Goal: Task Accomplishment & Management: Use online tool/utility

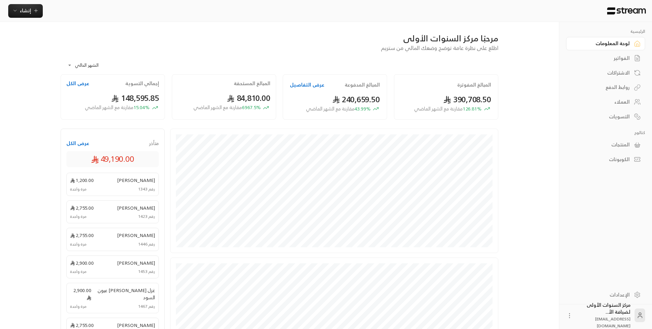
click at [626, 55] on div "الفواتير" at bounding box center [602, 58] width 55 height 7
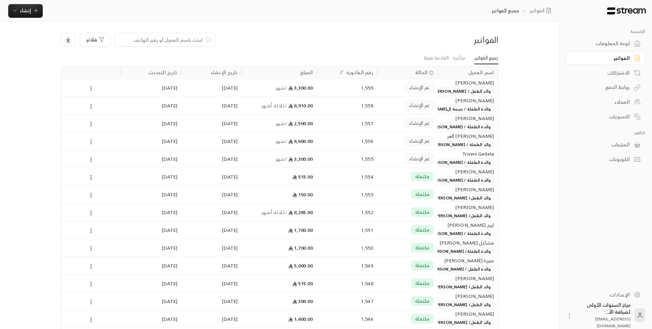
click at [566, 52] on link "الفواتير" at bounding box center [605, 58] width 79 height 13
click at [16, 10] on icon "button" at bounding box center [14, 10] width 5 height 5
click at [95, 60] on div "اشتراك" at bounding box center [59, 59] width 86 height 8
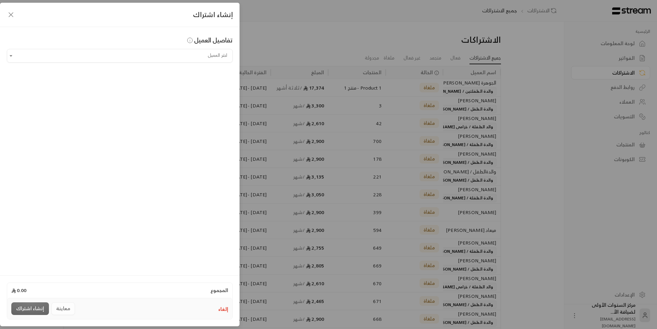
click at [224, 311] on button "إلغاء" at bounding box center [223, 309] width 10 height 7
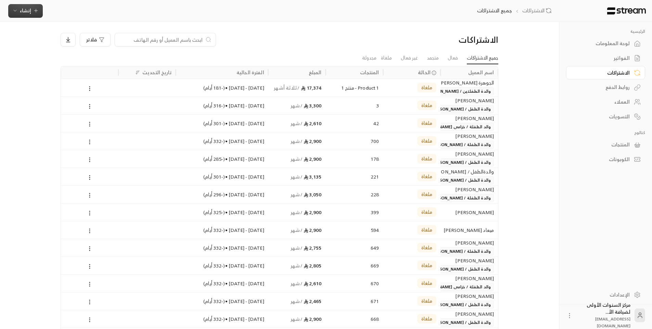
click at [33, 13] on icon "button" at bounding box center [35, 10] width 5 height 5
click at [84, 37] on div "إنشاء فاتورة مرة واحدة بسهولة للمعاملات السريعة." at bounding box center [59, 43] width 86 height 14
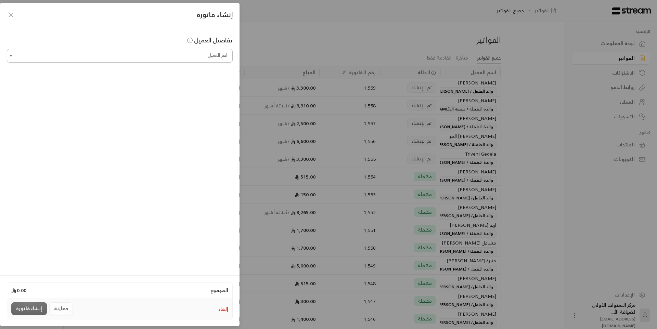
click at [204, 54] on input "اختر العميل" at bounding box center [120, 56] width 226 height 12
type input "*"
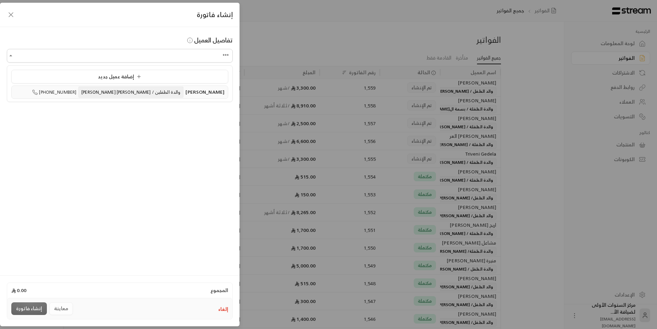
click at [186, 93] on span "[PERSON_NAME]" at bounding box center [205, 92] width 39 height 9
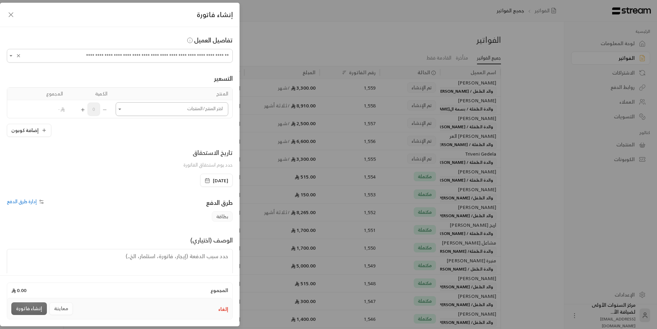
type input "**********"
click at [189, 110] on input "اختر العميل" at bounding box center [172, 109] width 113 height 12
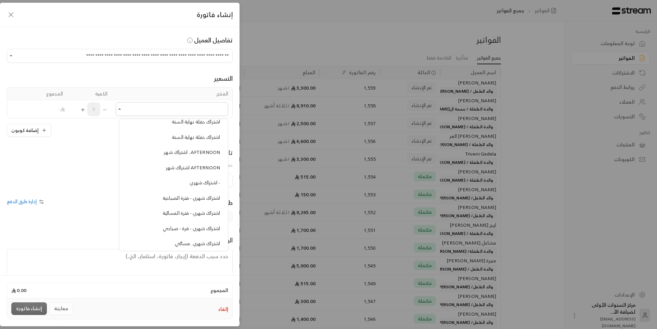
scroll to position [342, 0]
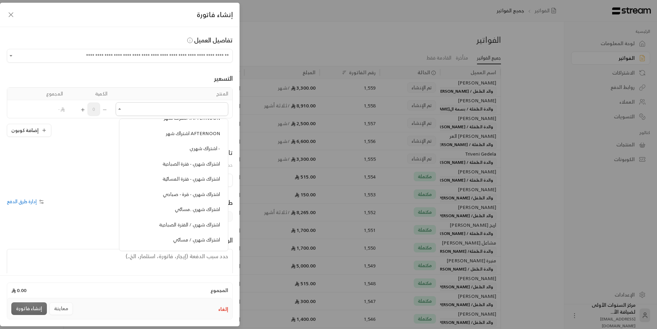
click at [195, 165] on span "اشتراك شهري - فترة الصباحية" at bounding box center [192, 164] width 58 height 9
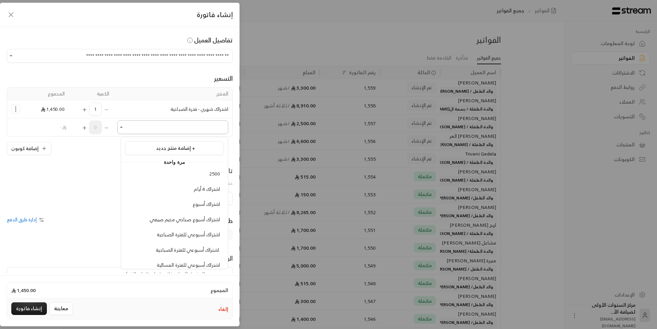
click at [196, 126] on input "اختر العميل" at bounding box center [172, 128] width 111 height 12
click at [58, 167] on div "تاريخ الاستحقاق حدد يوم استحقاق الفاتورة" at bounding box center [119, 179] width 233 height 26
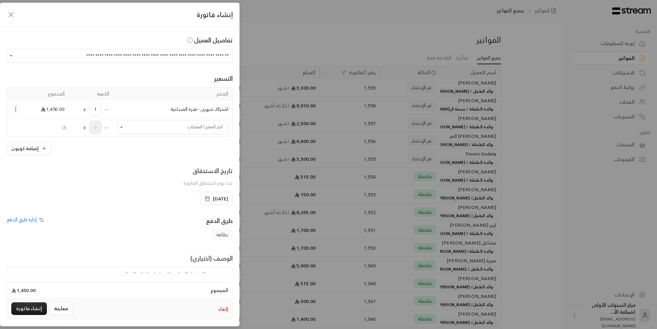
click at [19, 111] on icon "Selected Products" at bounding box center [15, 109] width 7 height 7
click at [44, 137] on span "إزالة المنتج" at bounding box center [46, 138] width 20 height 8
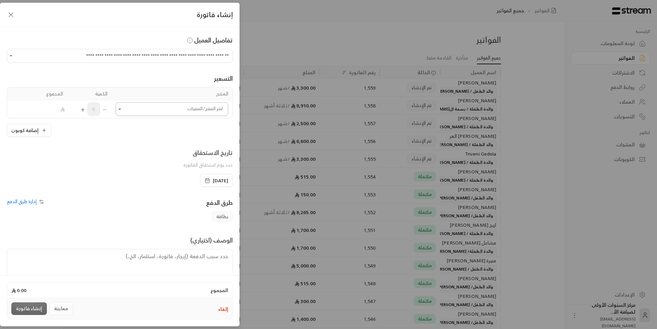
click at [189, 113] on input "اختر العميل" at bounding box center [172, 109] width 113 height 12
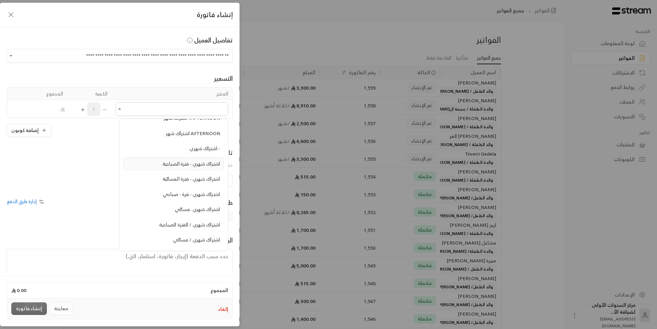
click at [191, 167] on span "اشتراك شهري - فترة الصباحية" at bounding box center [192, 164] width 58 height 9
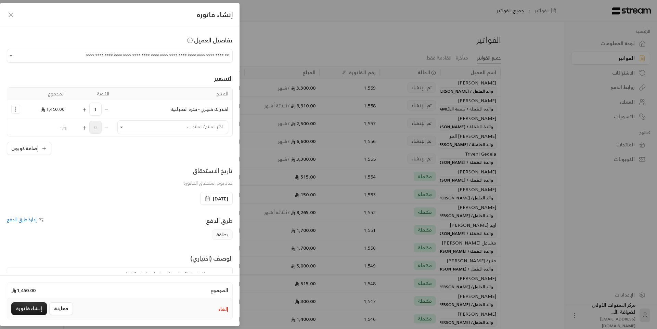
click at [19, 108] on icon "Selected Products" at bounding box center [15, 109] width 7 height 7
click at [53, 138] on span "إزالة المنتج" at bounding box center [46, 138] width 20 height 8
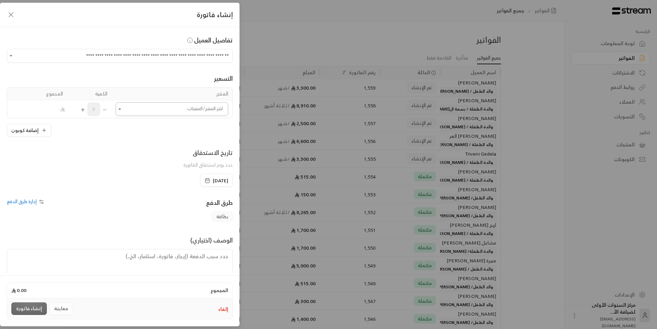
click at [160, 112] on input "اختر العميل" at bounding box center [172, 109] width 113 height 12
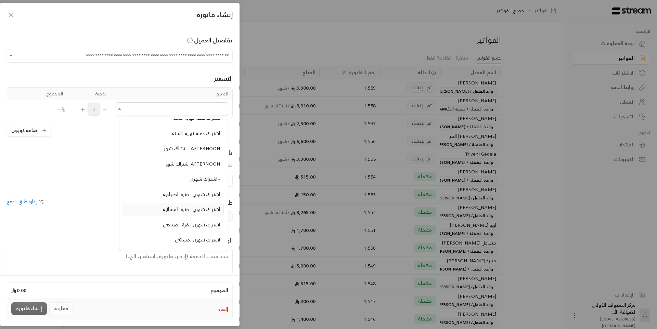
scroll to position [308, 0]
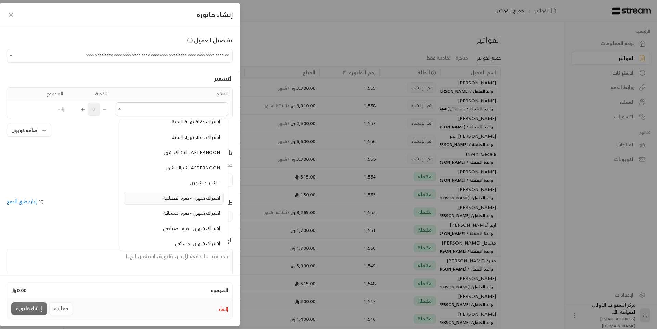
click at [177, 194] on span "اشتراك شهري - فترة الصباحية" at bounding box center [192, 198] width 58 height 9
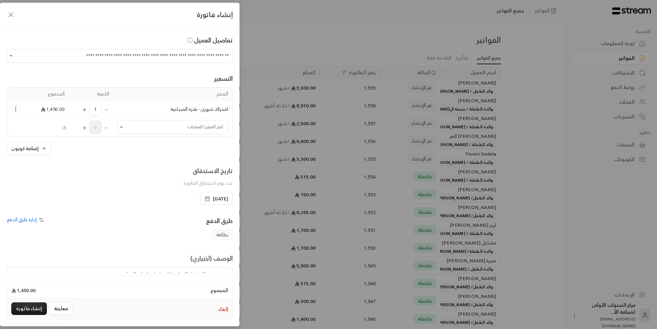
click at [19, 112] on icon "Selected Products" at bounding box center [15, 109] width 7 height 7
click at [50, 138] on span "إزالة المنتج" at bounding box center [46, 138] width 20 height 8
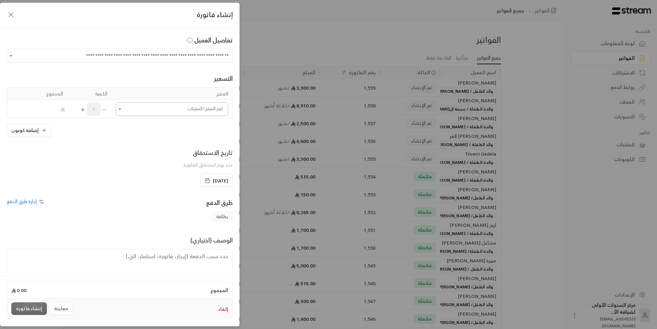
click at [168, 110] on input "اختر العميل" at bounding box center [172, 109] width 113 height 12
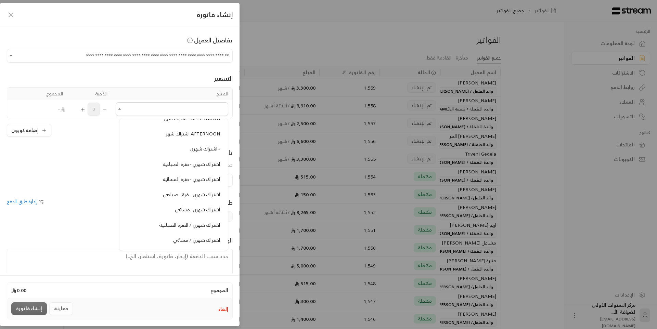
scroll to position [342, 0]
click at [190, 163] on span "اشتراك شهري - فترة الصباحية" at bounding box center [192, 164] width 58 height 9
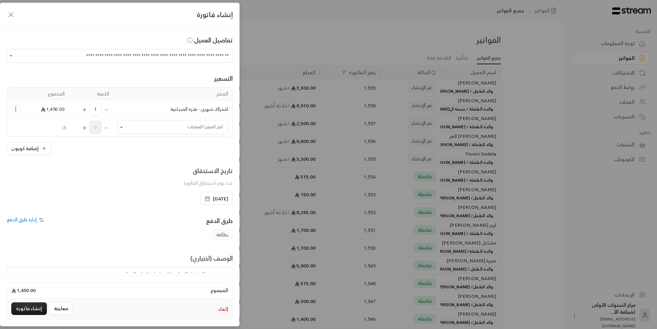
click at [17, 108] on icon "Selected Products" at bounding box center [15, 109] width 7 height 7
click at [51, 135] on span "إزالة المنتج" at bounding box center [46, 138] width 20 height 8
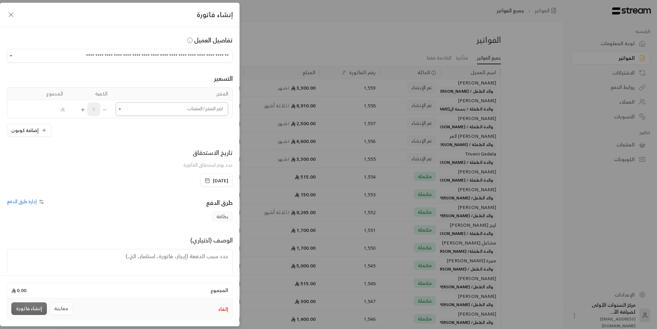
click at [151, 112] on input "اختر العميل" at bounding box center [172, 109] width 113 height 12
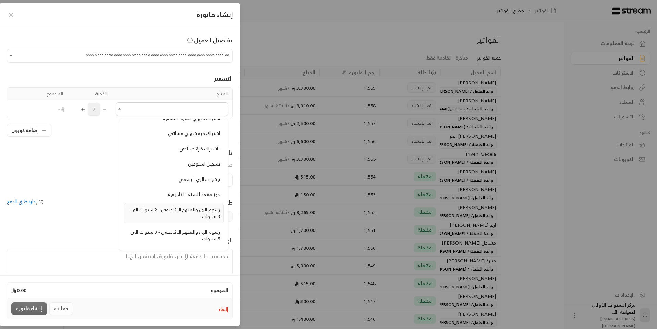
scroll to position [445, 0]
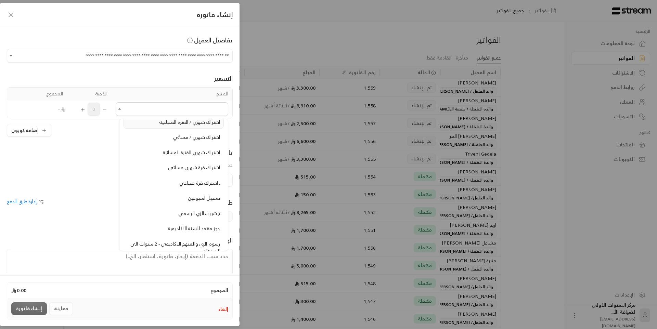
click at [184, 126] on li "اشتراك شهري / الفترة الصباحية" at bounding box center [174, 122] width 100 height 13
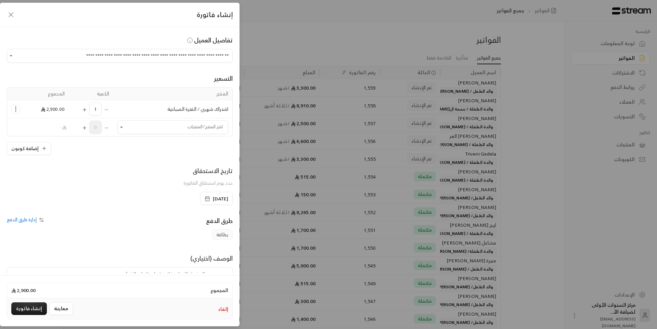
click at [18, 107] on icon "Selected Products" at bounding box center [15, 109] width 7 height 7
click at [51, 125] on span "إضافة كوبون" at bounding box center [42, 126] width 25 height 8
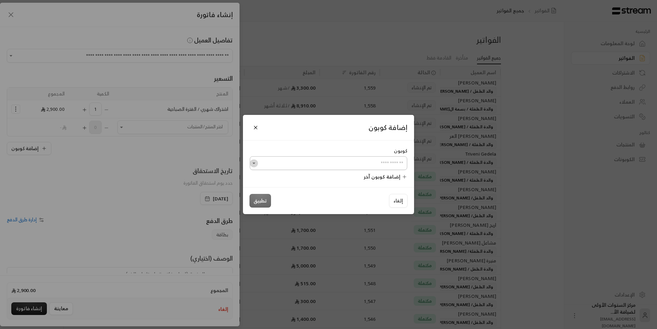
click at [256, 161] on icon "Open" at bounding box center [254, 163] width 7 height 7
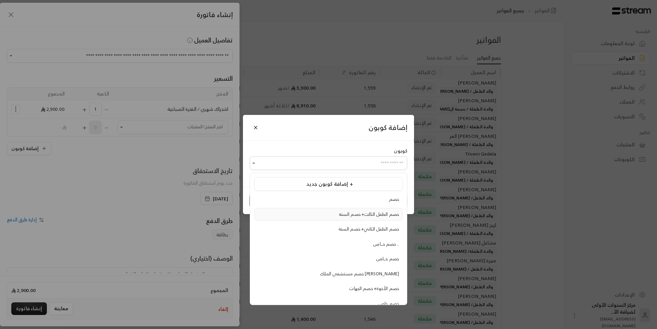
click at [344, 216] on span "خصم الطفل الثالث+ خصم السنة" at bounding box center [369, 215] width 60 height 8
type input "**********"
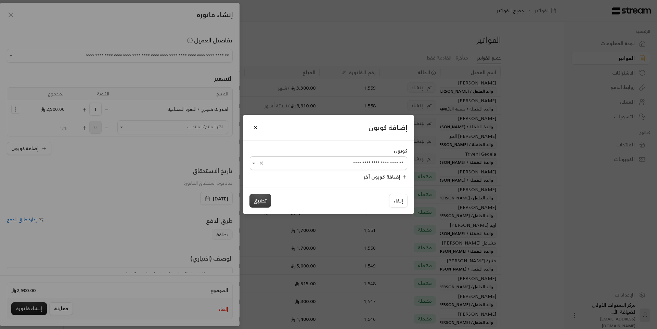
click at [255, 202] on button "تطبيق" at bounding box center [261, 201] width 22 height 14
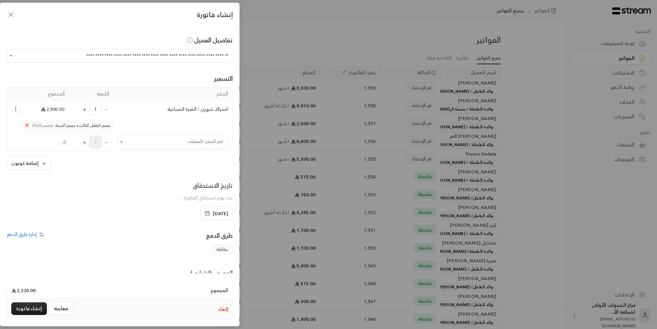
click at [19, 109] on icon "Selected Products" at bounding box center [15, 109] width 7 height 7
click at [42, 142] on span "إزالة المنتج" at bounding box center [46, 138] width 20 height 8
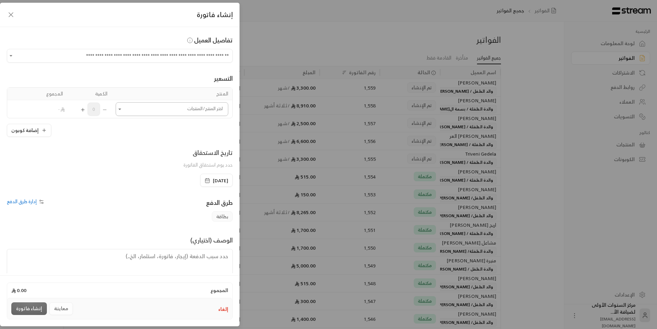
click at [162, 112] on input "اختر العميل" at bounding box center [172, 109] width 113 height 12
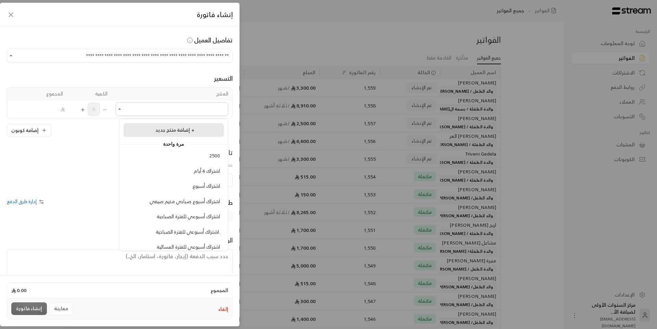
click at [188, 133] on span "إضافة منتج جديد +" at bounding box center [174, 130] width 39 height 9
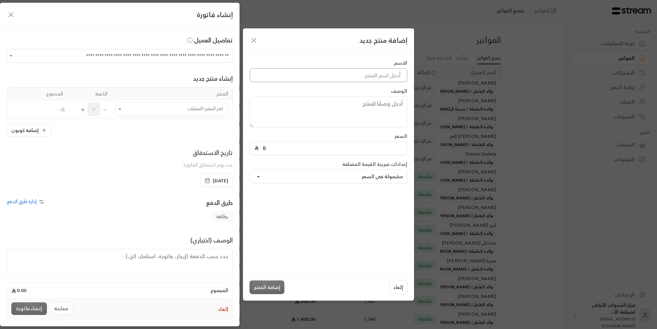
click at [340, 78] on input at bounding box center [328, 75] width 157 height 14
click at [267, 147] on input "0" at bounding box center [331, 148] width 144 height 13
type input "1255"
click at [291, 203] on div "الاسم الوصف السعر 1255 إعدادات ضريبة القيمة المضافة مشمولة في السعر" at bounding box center [328, 163] width 171 height 221
click at [367, 77] on input at bounding box center [328, 75] width 157 height 14
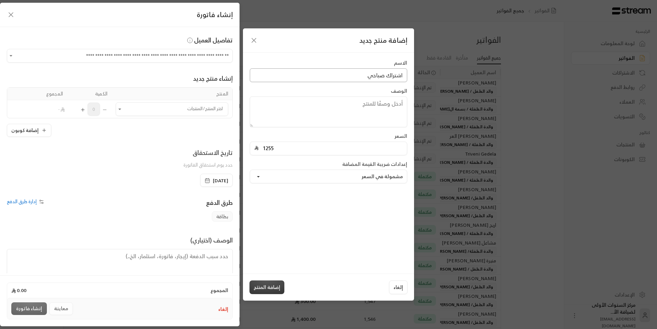
type input "اشتراك صباحي"
click at [269, 284] on button "إضافة المنتج" at bounding box center [267, 288] width 35 height 14
type input "0"
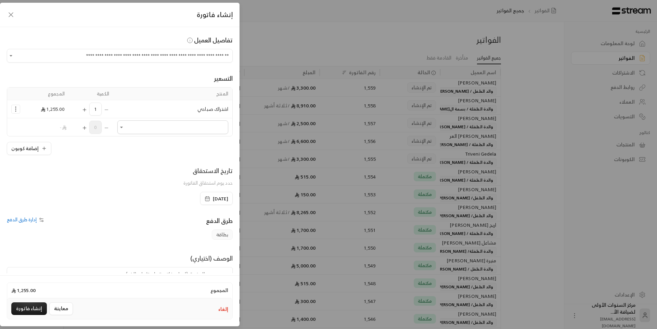
click at [86, 110] on icon "Selected Products" at bounding box center [84, 109] width 5 height 5
click at [109, 108] on icon "Selected Products" at bounding box center [106, 109] width 5 height 5
click at [87, 111] on icon "Selected Products" at bounding box center [84, 109] width 5 height 5
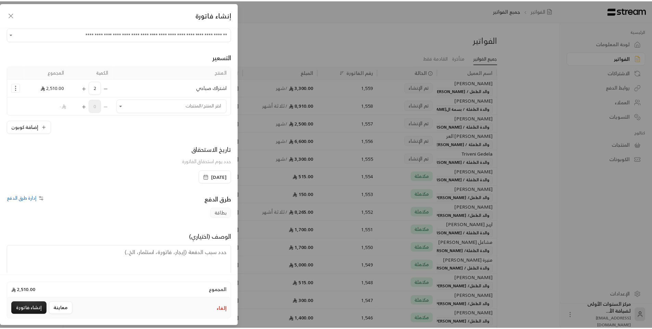
scroll to position [33, 0]
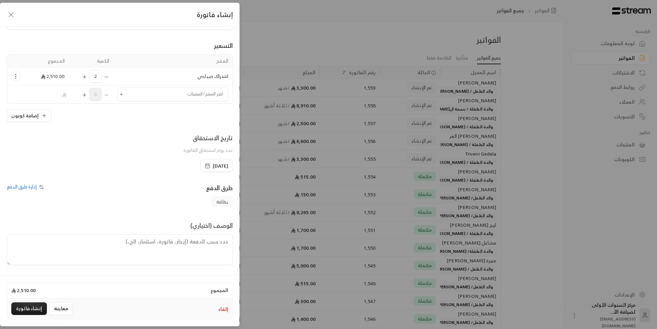
click at [216, 247] on textarea at bounding box center [120, 249] width 226 height 31
type textarea "من تاريخ [DATE] حتى تاريخ [DATE] بعد خصم قيمة حجز المقعد 3000 ريال"
click at [34, 307] on button "إنشاء فاتورة" at bounding box center [29, 309] width 36 height 13
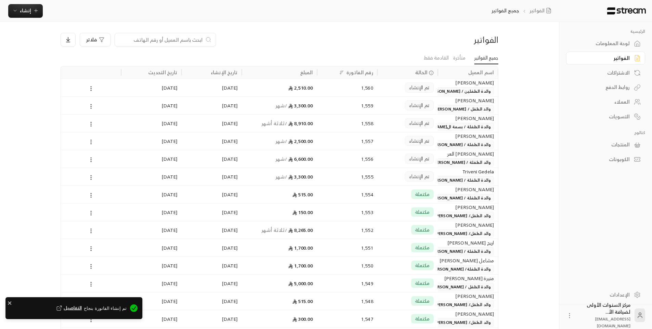
click at [377, 49] on div "الفواتير فلاتر" at bounding box center [279, 42] width 445 height 19
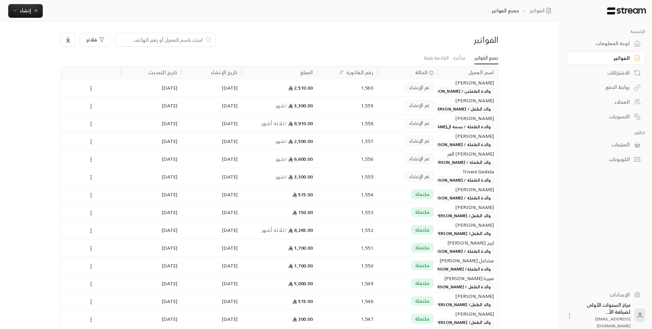
click at [616, 46] on div "لوحة المعلومات" at bounding box center [602, 43] width 55 height 7
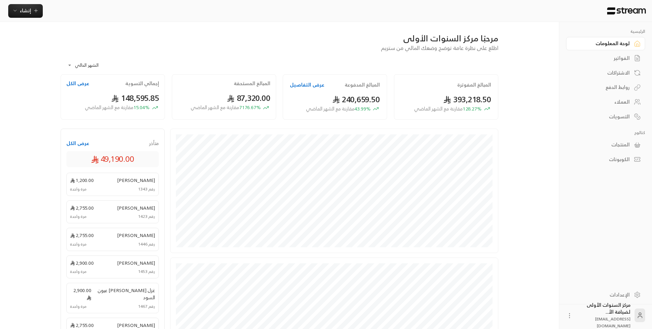
click at [364, 45] on div "مرحبًا مركز السنوات الأولى اطلع على نظرة عامة توضح وضعك المالي من ستريم" at bounding box center [279, 42] width 445 height 19
click at [613, 70] on div "الاشتراكات" at bounding box center [602, 72] width 55 height 7
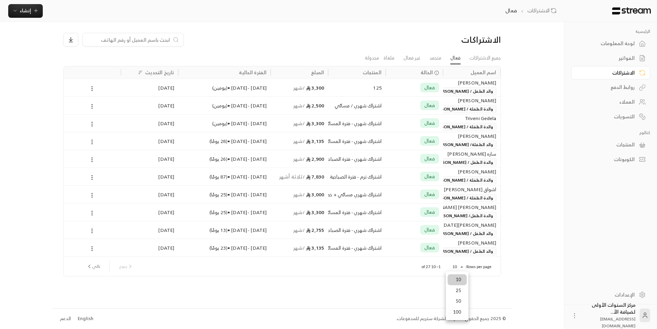
click at [456, 269] on body "الرئيسية لوحة المعلومات الفواتير الاشتراكات روابط الدفع العملاء التسويات كتالوج…" at bounding box center [328, 164] width 657 height 329
click at [458, 313] on li "100" at bounding box center [457, 312] width 19 height 11
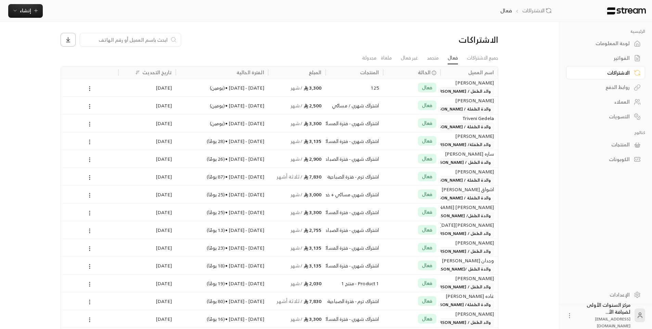
click at [70, 41] on icon at bounding box center [68, 40] width 6 height 6
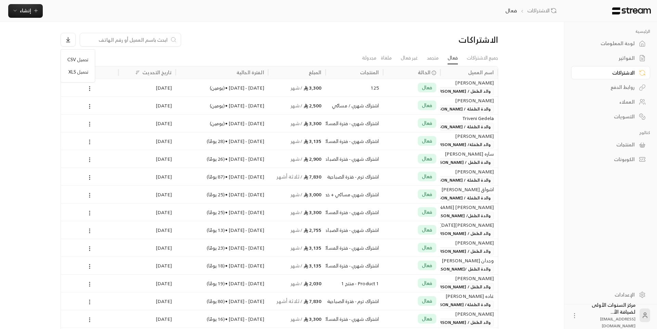
click at [78, 73] on li "تحميل XLS" at bounding box center [78, 72] width 28 height 12
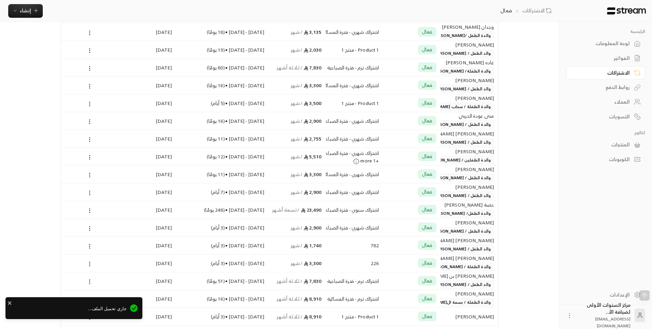
scroll to position [282, 0]
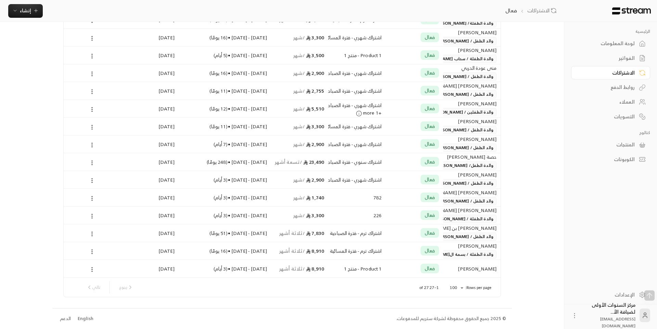
click at [530, 259] on div at bounding box center [328, 164] width 657 height 329
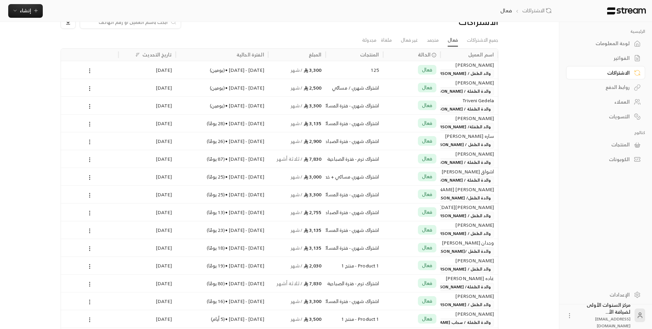
scroll to position [0, 0]
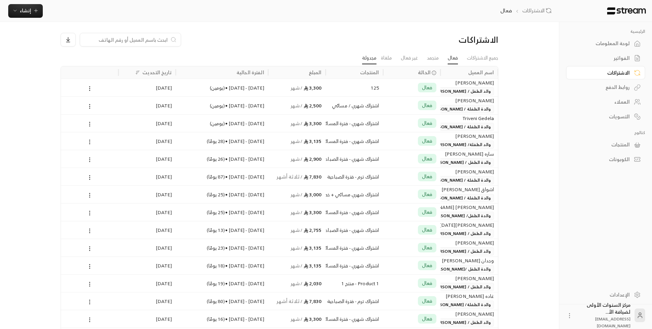
click at [367, 58] on link "مجدولة" at bounding box center [369, 58] width 14 height 12
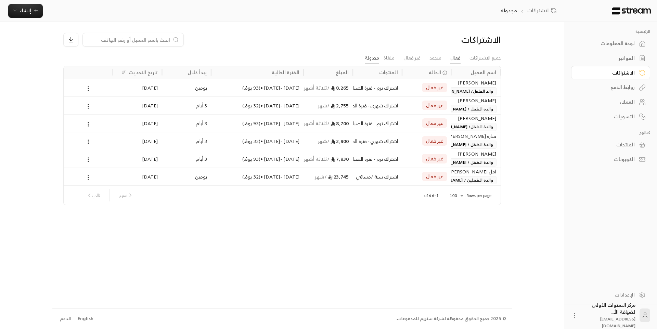
click at [452, 59] on link "فعال" at bounding box center [455, 58] width 10 height 12
